Goal: Transaction & Acquisition: Purchase product/service

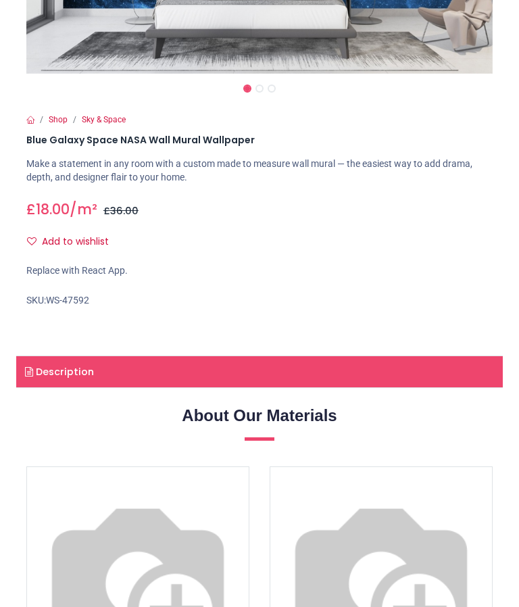
scroll to position [350, 0]
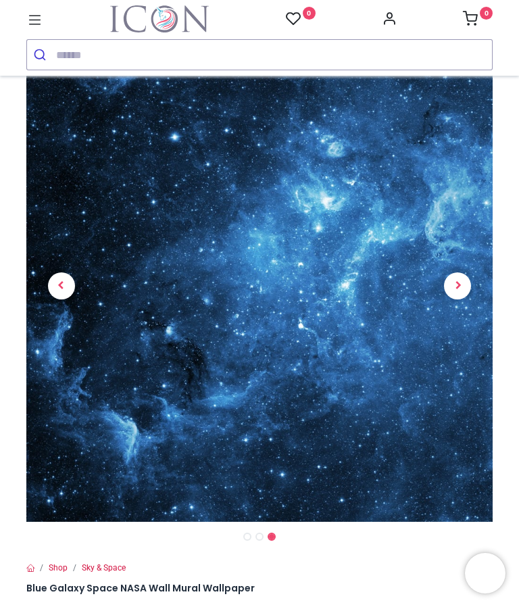
scroll to position [335, 0]
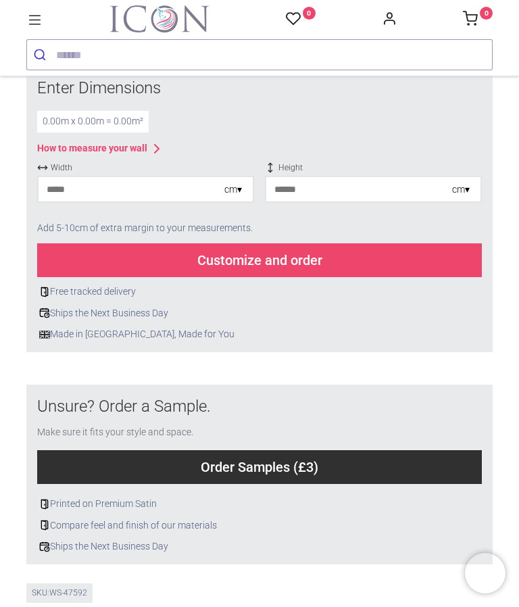
scroll to position [523, 0]
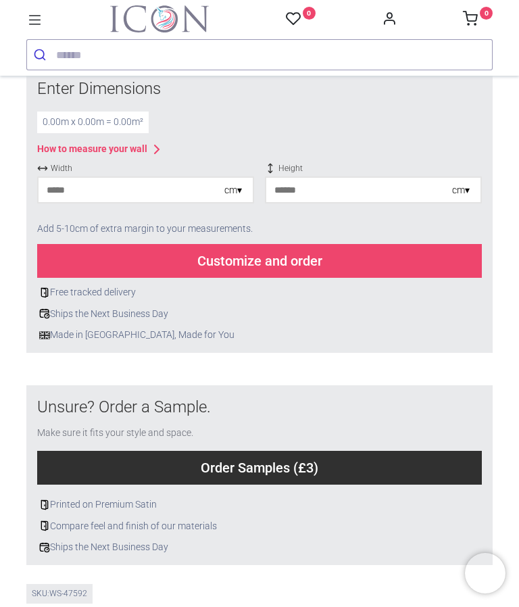
click at [95, 186] on input "number" at bounding box center [132, 190] width 186 height 24
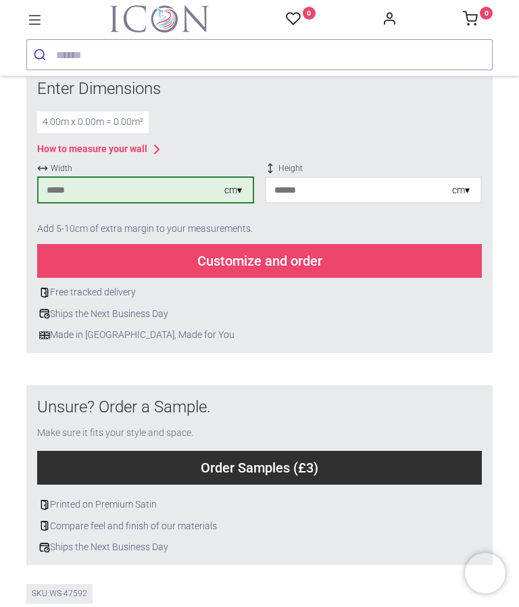
type input "***"
click at [389, 185] on input "number" at bounding box center [359, 190] width 186 height 24
type input "***"
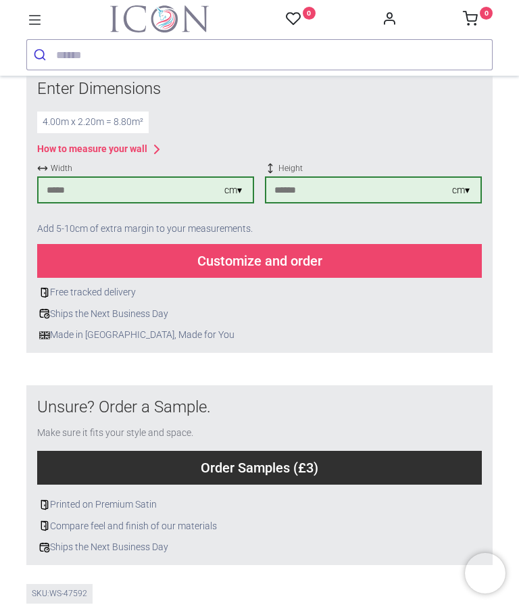
click at [418, 251] on div "Customize and order" at bounding box center [259, 261] width 445 height 34
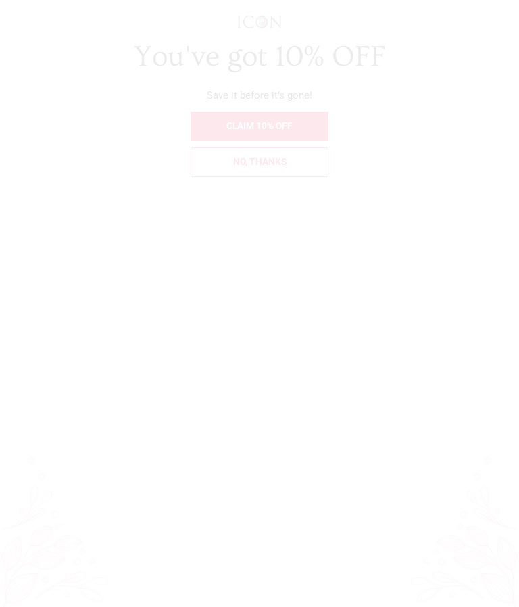
scroll to position [0, 0]
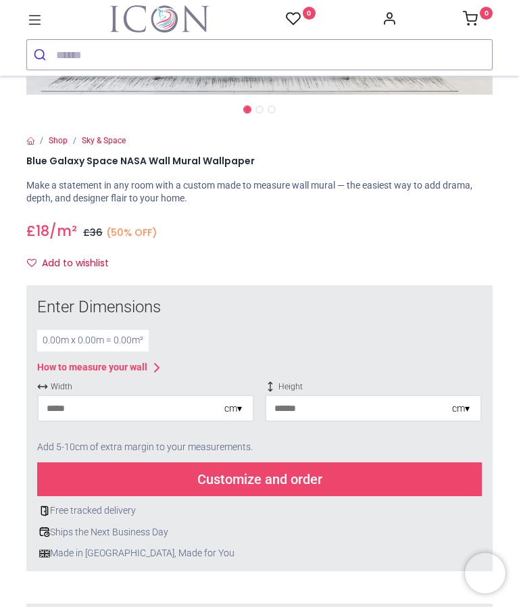
scroll to position [312, 0]
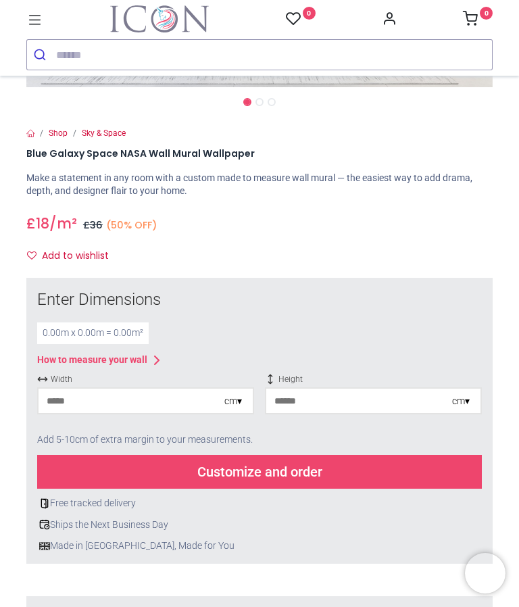
click at [180, 389] on input "number" at bounding box center [132, 401] width 186 height 24
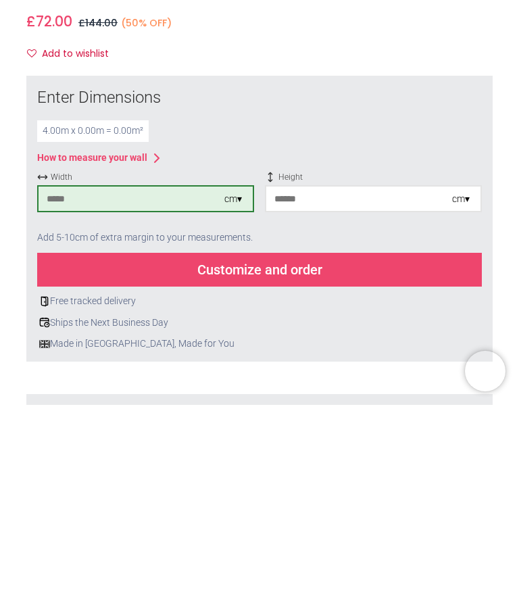
type input "***"
click at [373, 389] on input "number" at bounding box center [359, 401] width 186 height 24
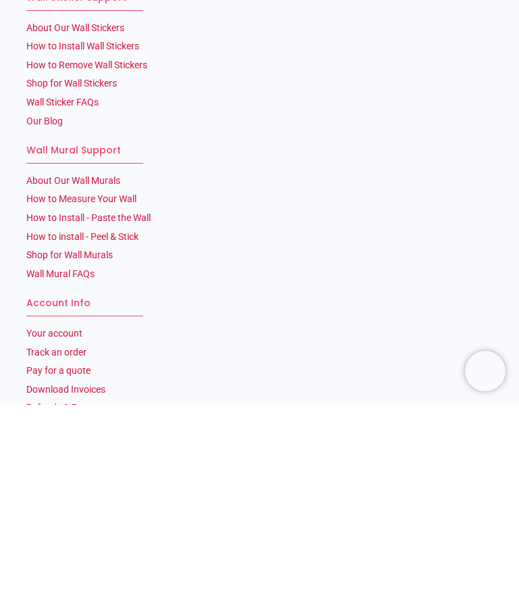
scroll to position [3837, 0]
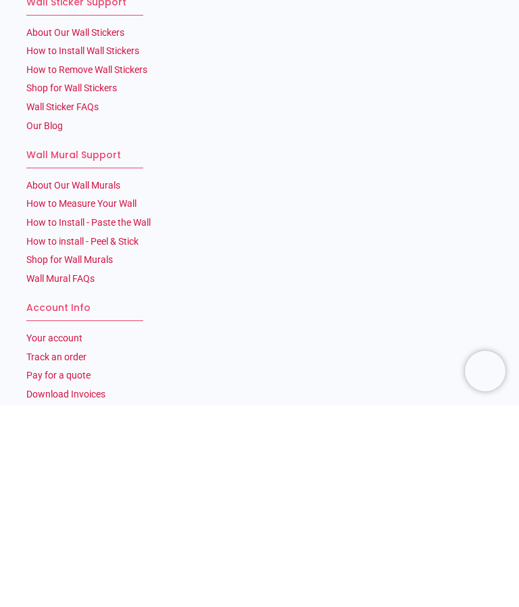
type input "***"
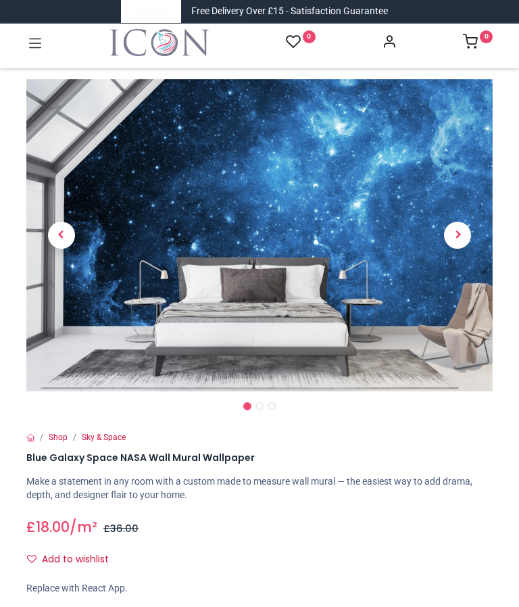
click at [461, 229] on link at bounding box center [458, 235] width 70 height 219
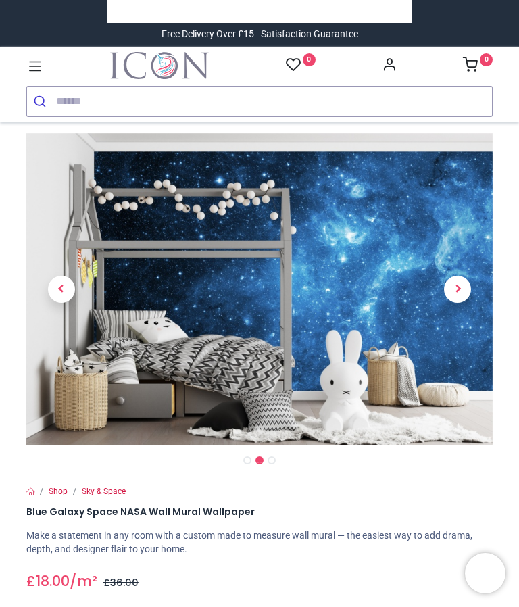
click at [462, 235] on div "Shop Sky & Space" at bounding box center [259, 417] width 487 height 590
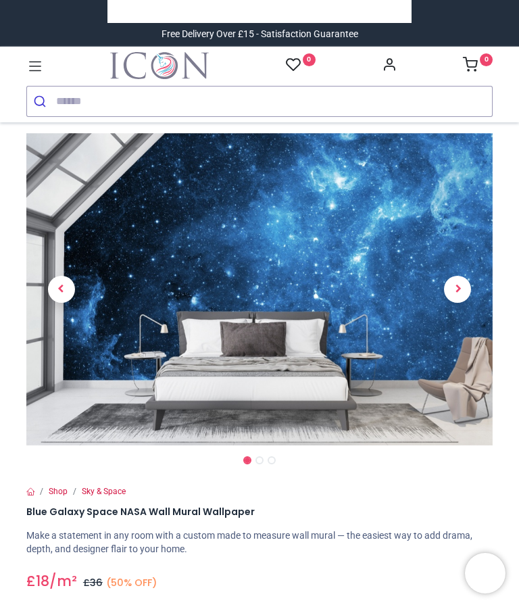
click at [456, 280] on span "Next" at bounding box center [457, 289] width 27 height 27
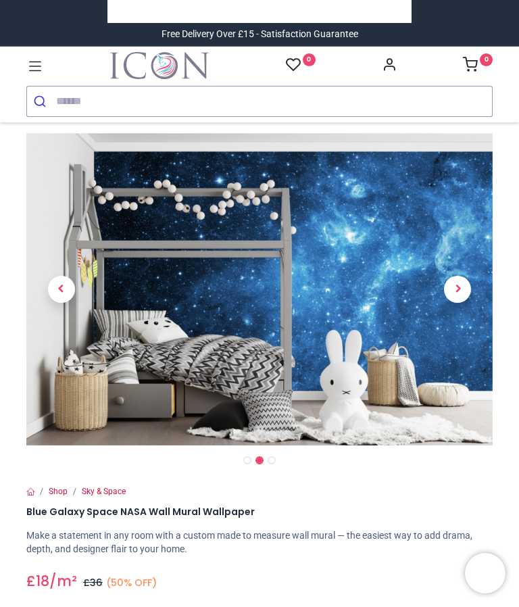
click at [112, 491] on link "Sky & Space" at bounding box center [104, 491] width 44 height 9
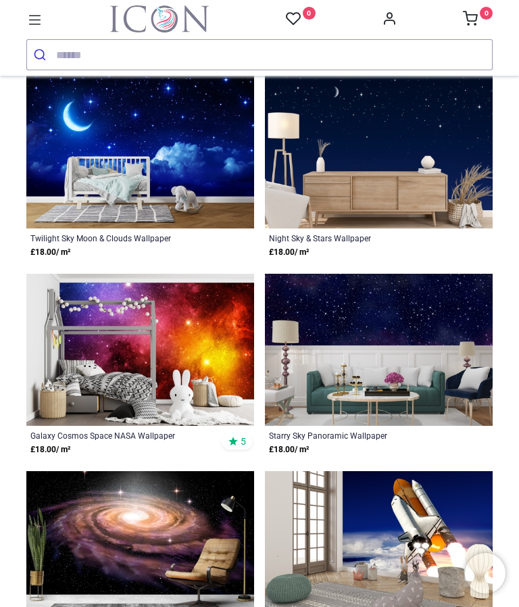
scroll to position [2194, 0]
click at [437, 356] on img at bounding box center [379, 350] width 228 height 153
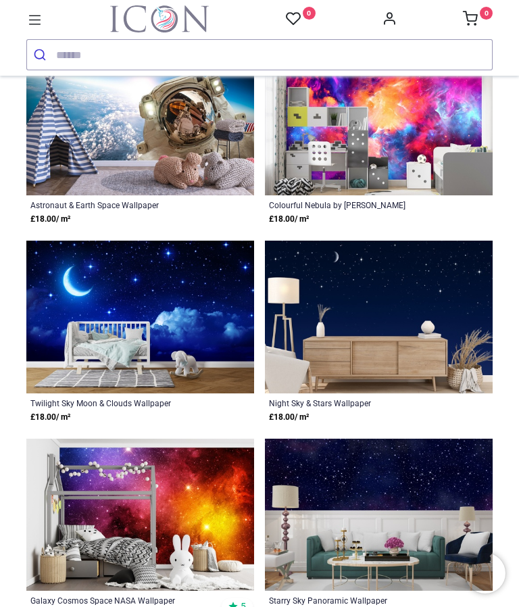
scroll to position [2050, 0]
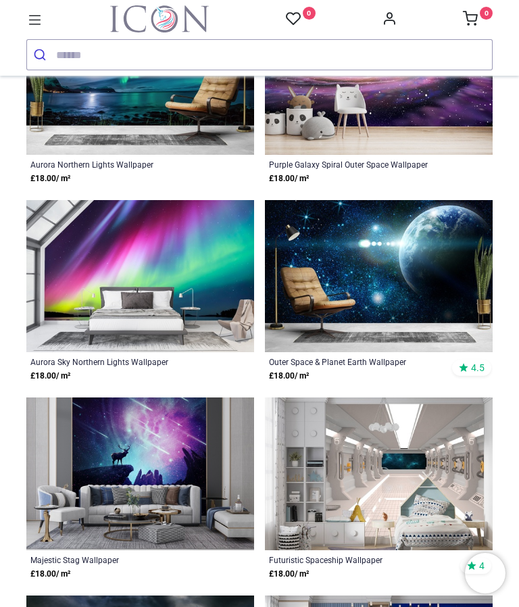
scroll to position [3077, 0]
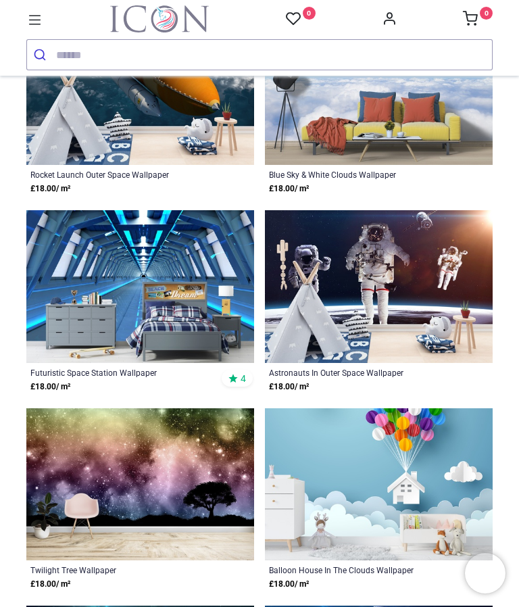
scroll to position [4252, 0]
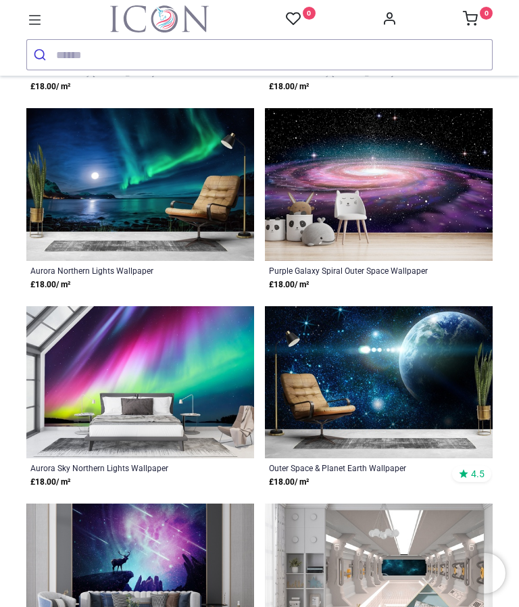
scroll to position [2950, 0]
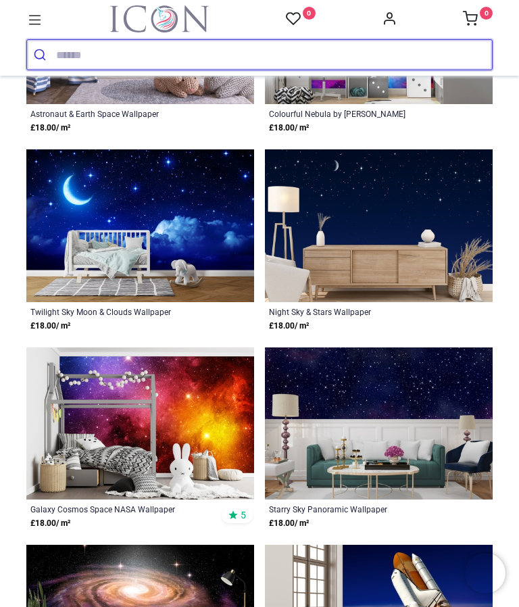
scroll to position [2184, 0]
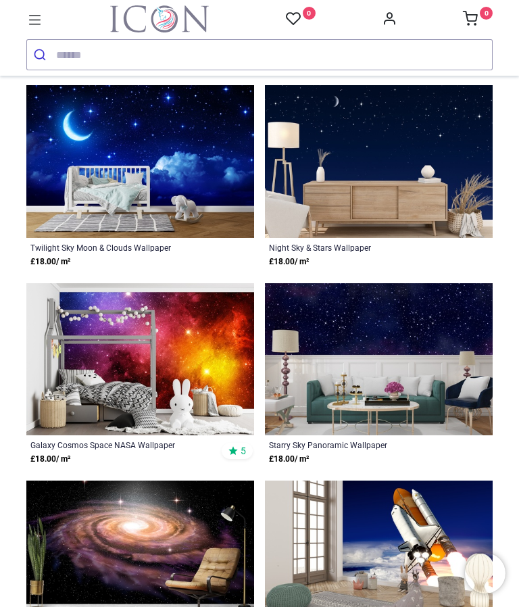
click at [450, 335] on img at bounding box center [379, 359] width 228 height 153
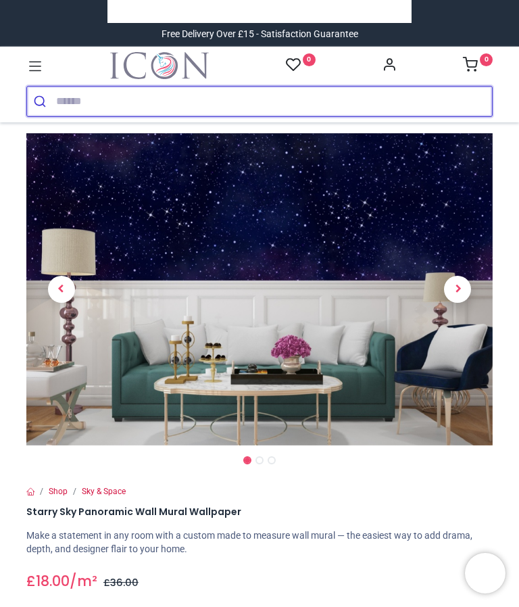
scroll to position [-14, 0]
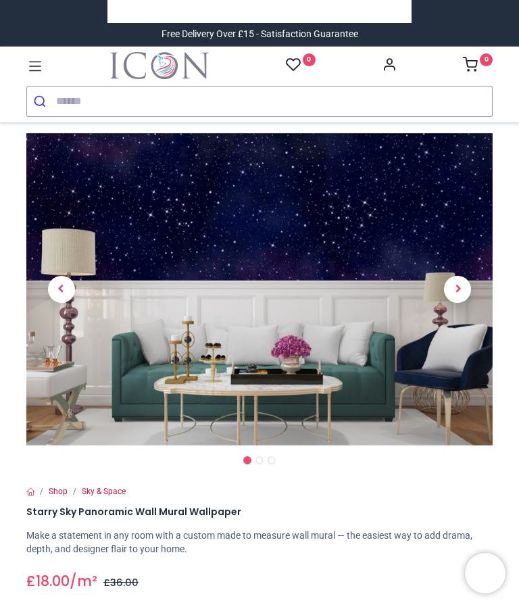
click at [459, 283] on span "Next" at bounding box center [457, 289] width 27 height 27
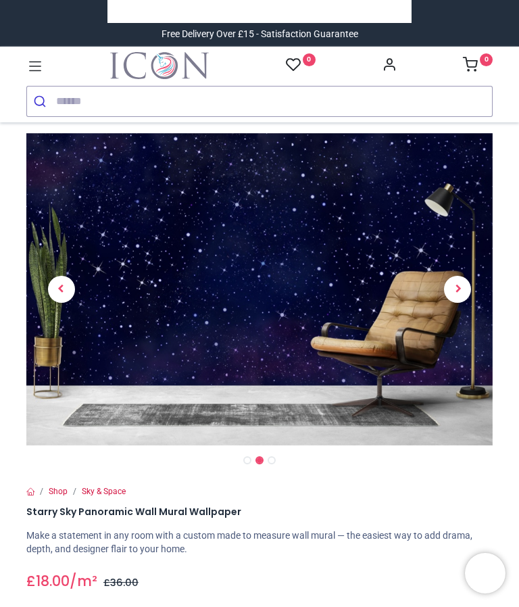
scroll to position [-7, 0]
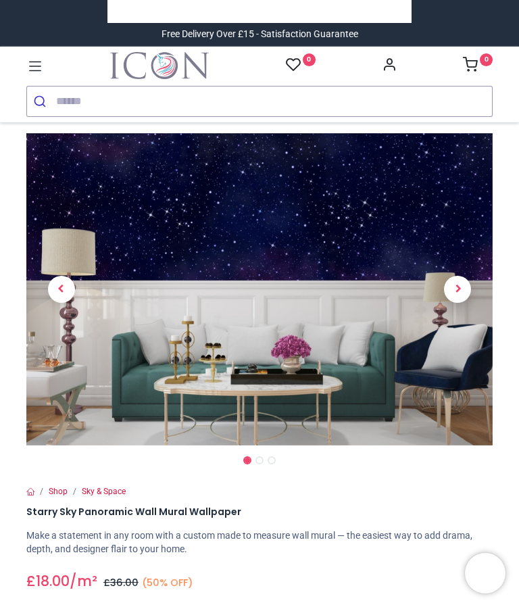
click at [454, 285] on span "Next" at bounding box center [457, 289] width 27 height 27
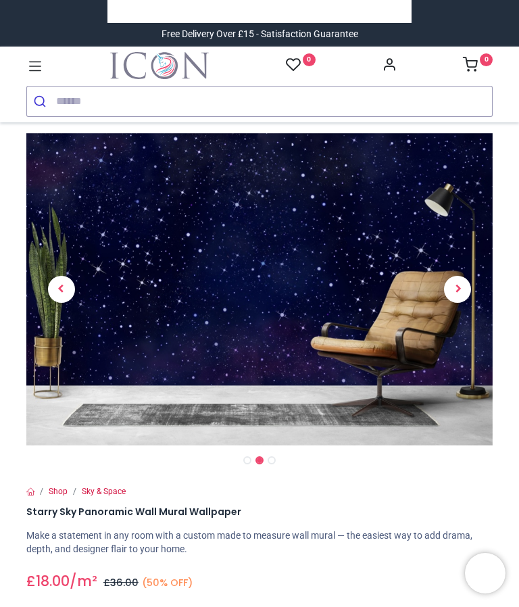
click at [460, 281] on link at bounding box center [458, 289] width 70 height 219
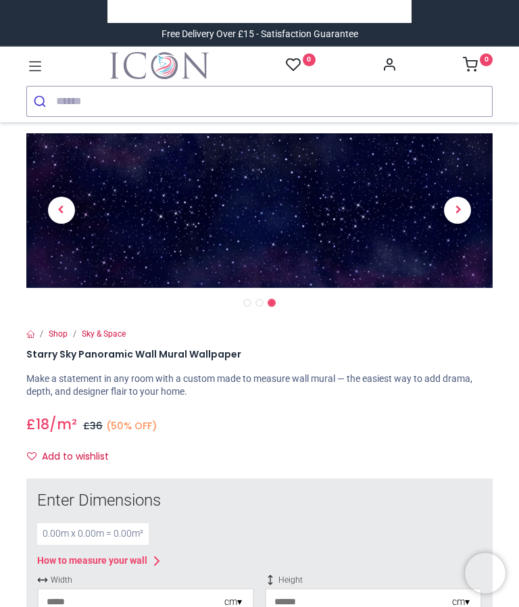
click at [62, 220] on span "Previous" at bounding box center [61, 210] width 27 height 27
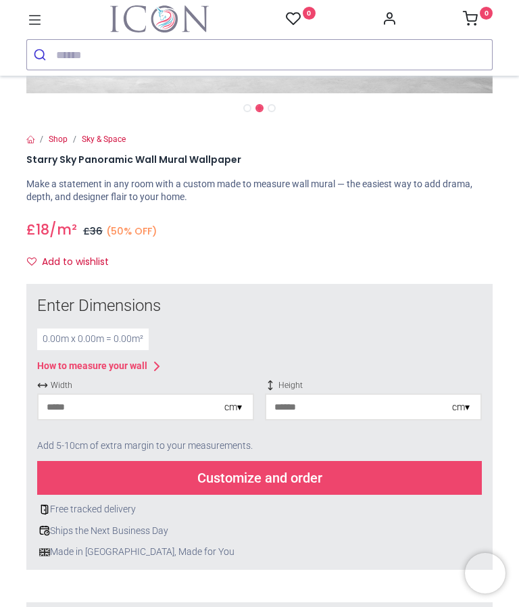
scroll to position [306, 0]
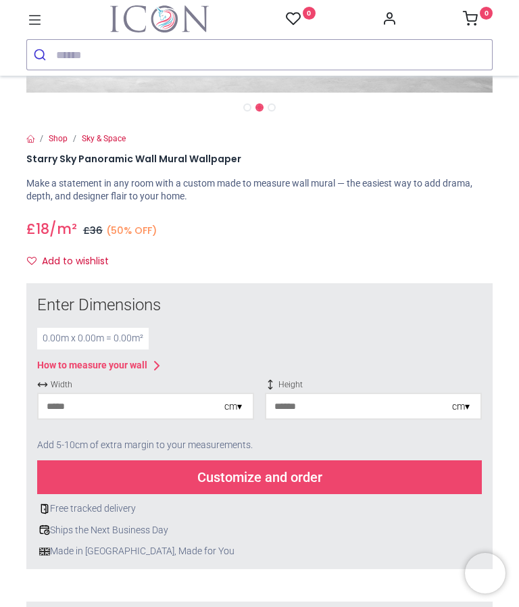
click at [156, 397] on input "number" at bounding box center [132, 406] width 186 height 24
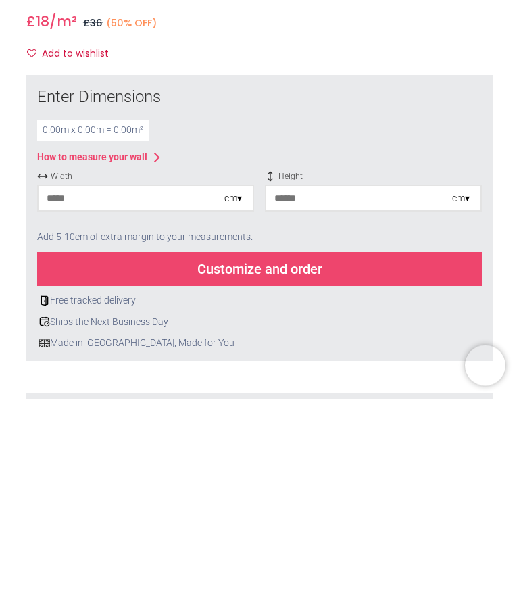
click at [185, 408] on html "Login • Register Home Wall Stickers" at bounding box center [259, 303] width 519 height 607
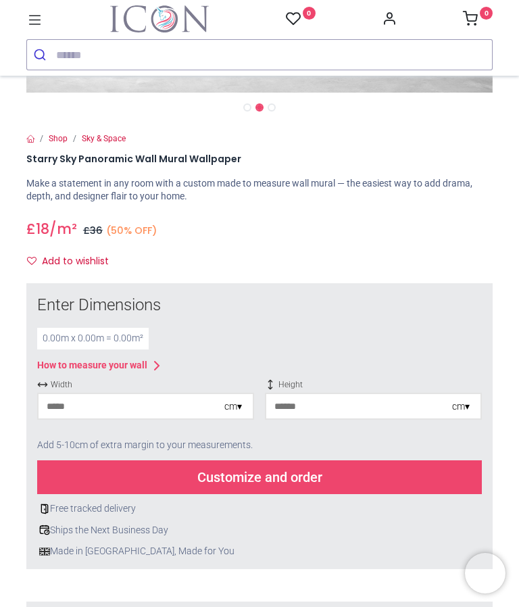
click at [187, 398] on input "number" at bounding box center [132, 406] width 186 height 24
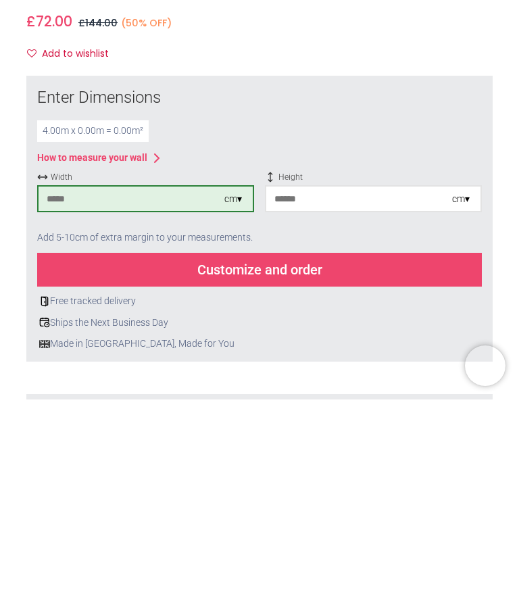
type input "***"
click at [391, 394] on input "number" at bounding box center [359, 406] width 186 height 24
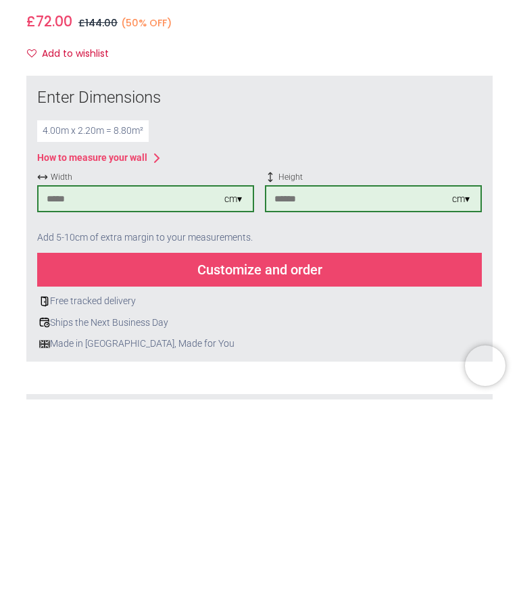
type input "***"
click at [390, 460] on div "Customize and order" at bounding box center [259, 477] width 445 height 34
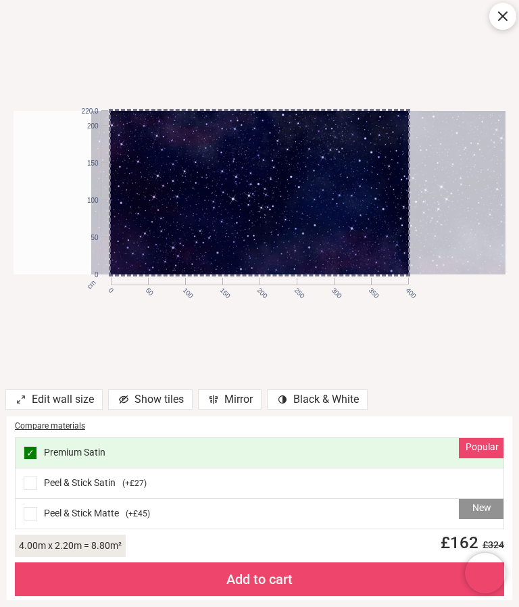
click at [36, 512] on span at bounding box center [31, 514] width 14 height 14
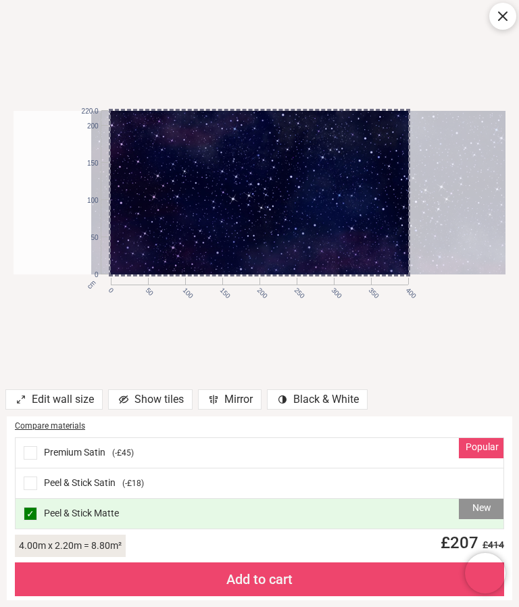
click at [45, 483] on div "Peel & Stick Satin ( -£18 )" at bounding box center [260, 484] width 488 height 30
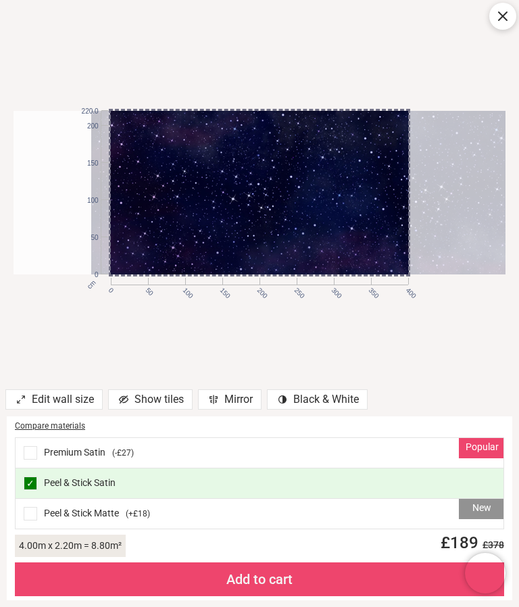
click at [487, 347] on div "cm 0 50 100 150 200 250 300 350 400 0 50 100 150 200 220.0" at bounding box center [259, 192] width 519 height 385
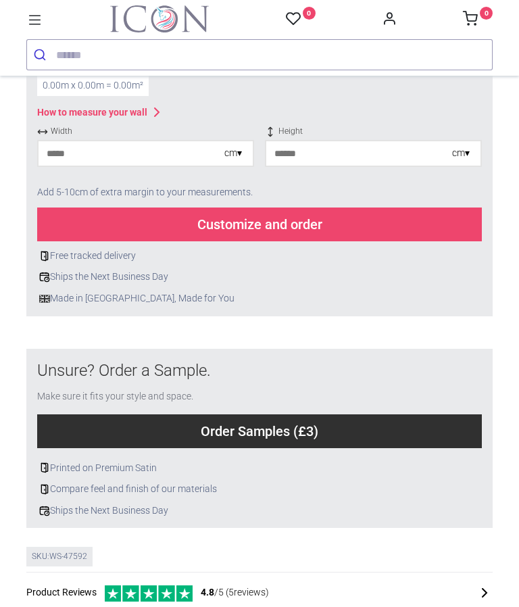
scroll to position [408, 0]
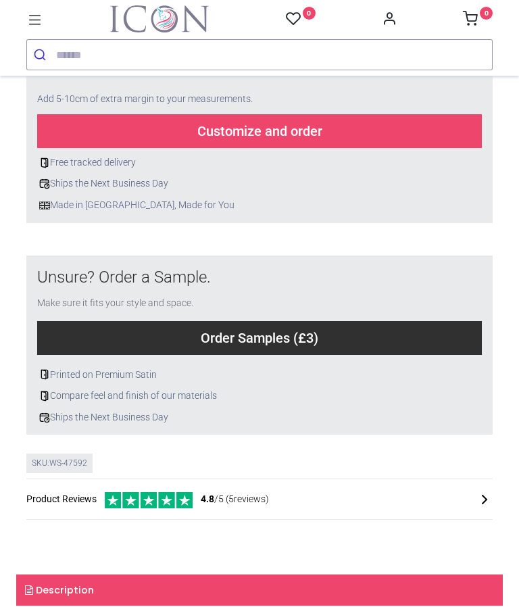
click at [185, 72] on input "number" at bounding box center [132, 60] width 186 height 24
type input "***"
click at [370, 72] on input "number" at bounding box center [359, 60] width 186 height 24
type input "***"
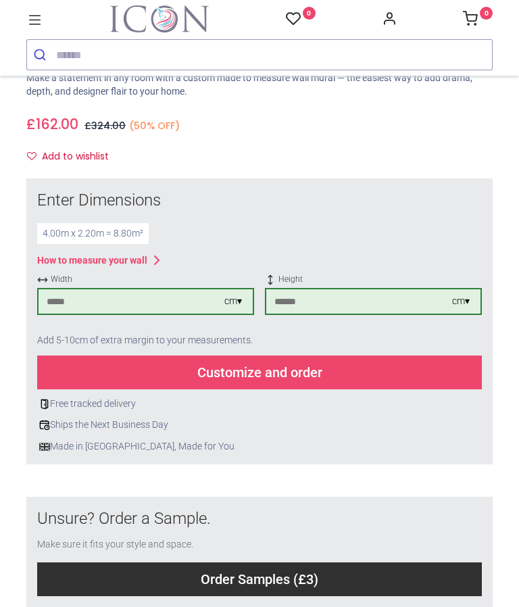
scroll to position [164, 0]
